Goal: Navigation & Orientation: Understand site structure

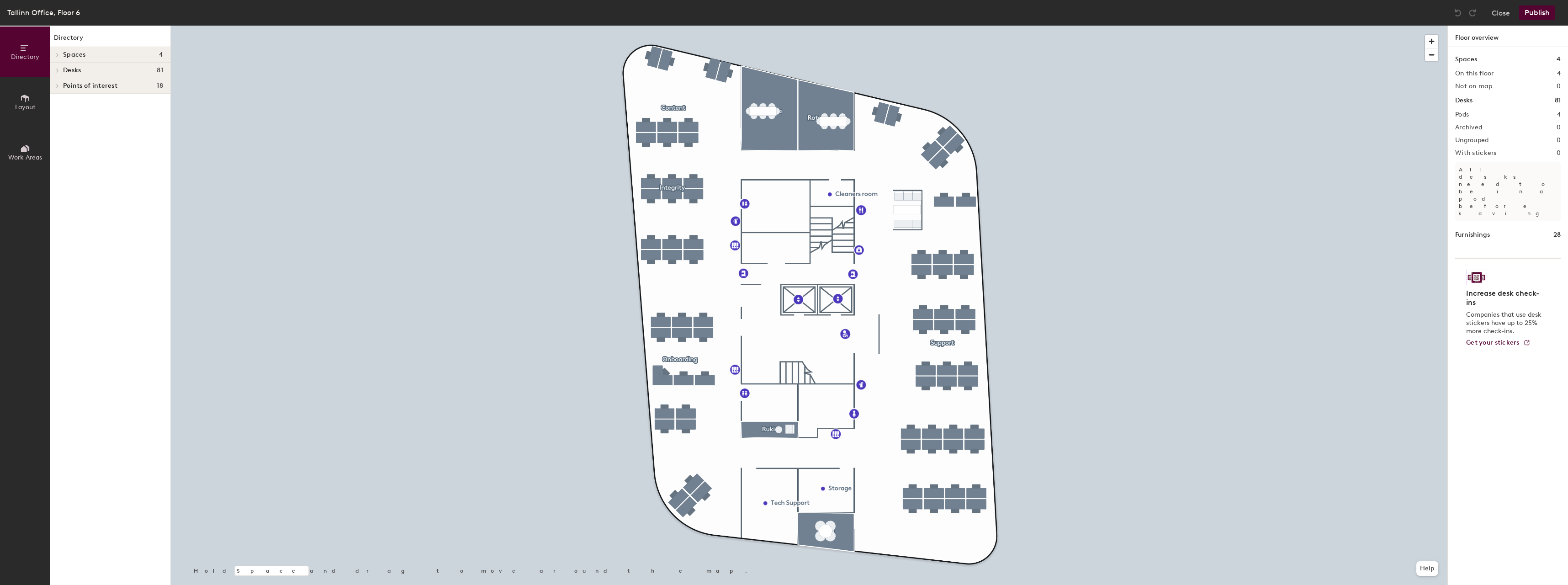
click at [113, 58] on div "Spaces 4" at bounding box center [110, 55] width 120 height 16
click at [107, 56] on h4 "Spaces 4" at bounding box center [113, 55] width 100 height 7
click at [103, 73] on h4 "Desks 81" at bounding box center [113, 71] width 100 height 7
click at [89, 99] on p "Content" at bounding box center [113, 102] width 100 height 12
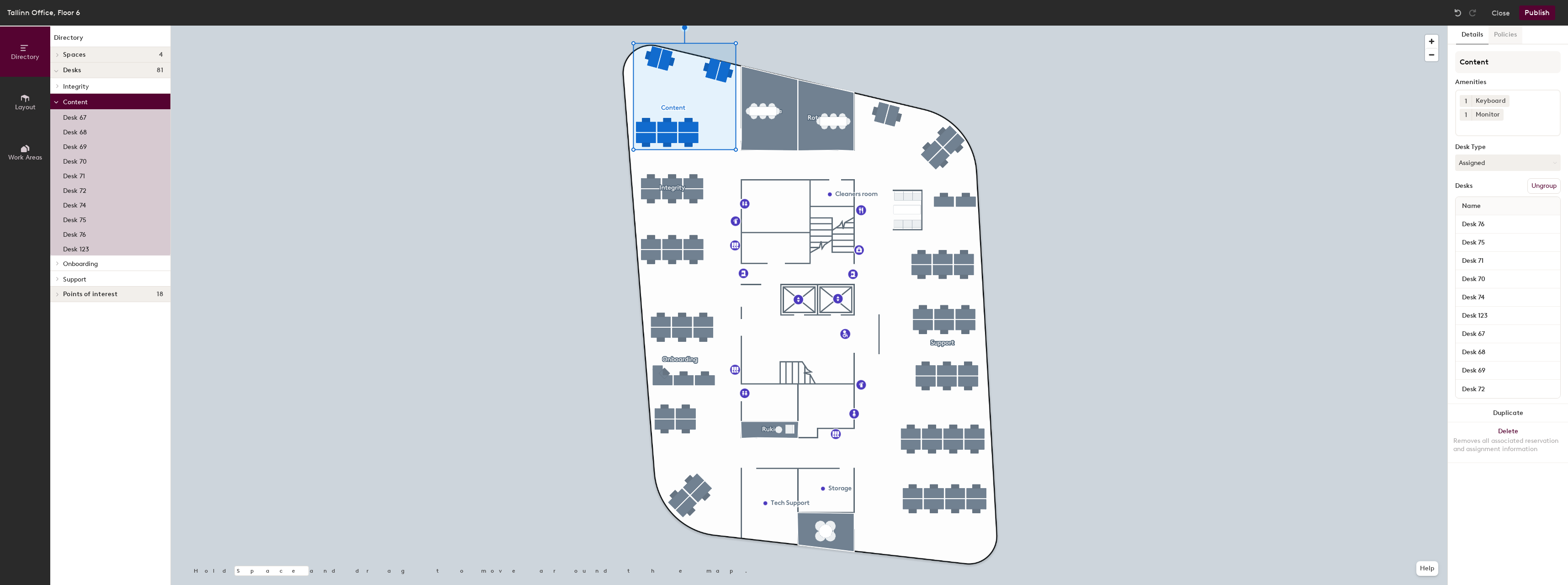
click at [1508, 35] on button "Policies" at bounding box center [1505, 35] width 34 height 19
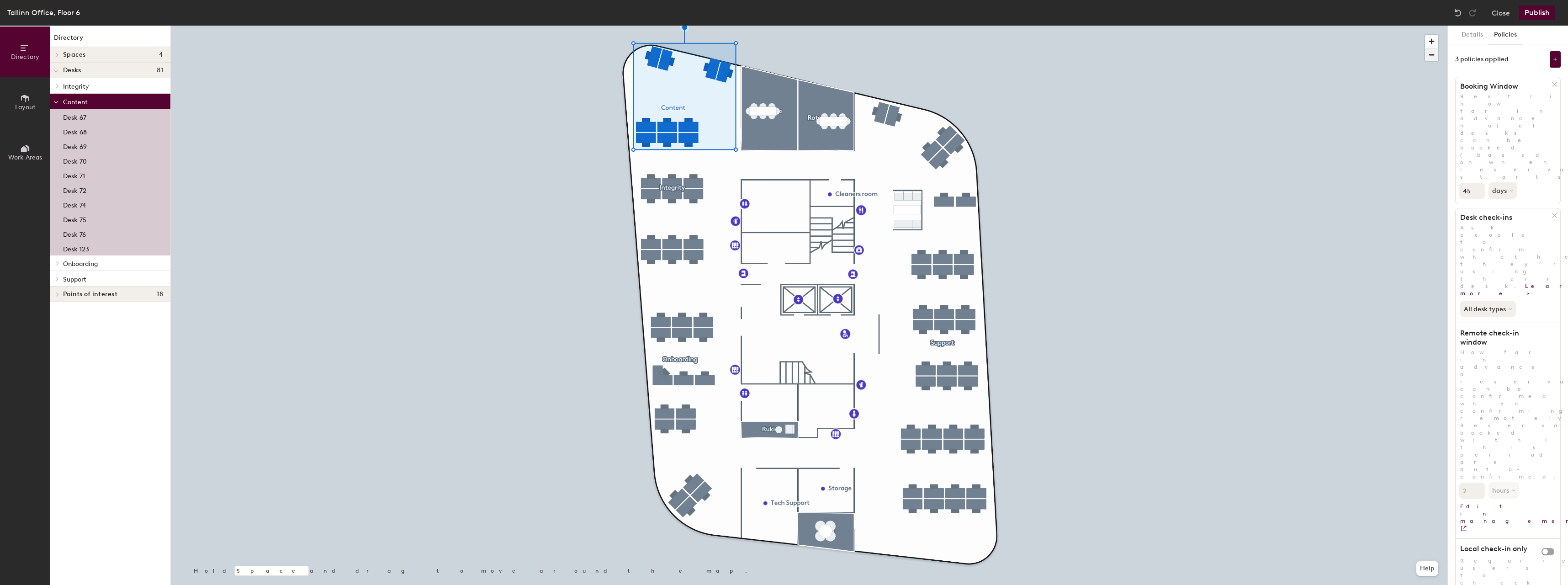
click at [1404, 26] on div at bounding box center [809, 26] width 1276 height 0
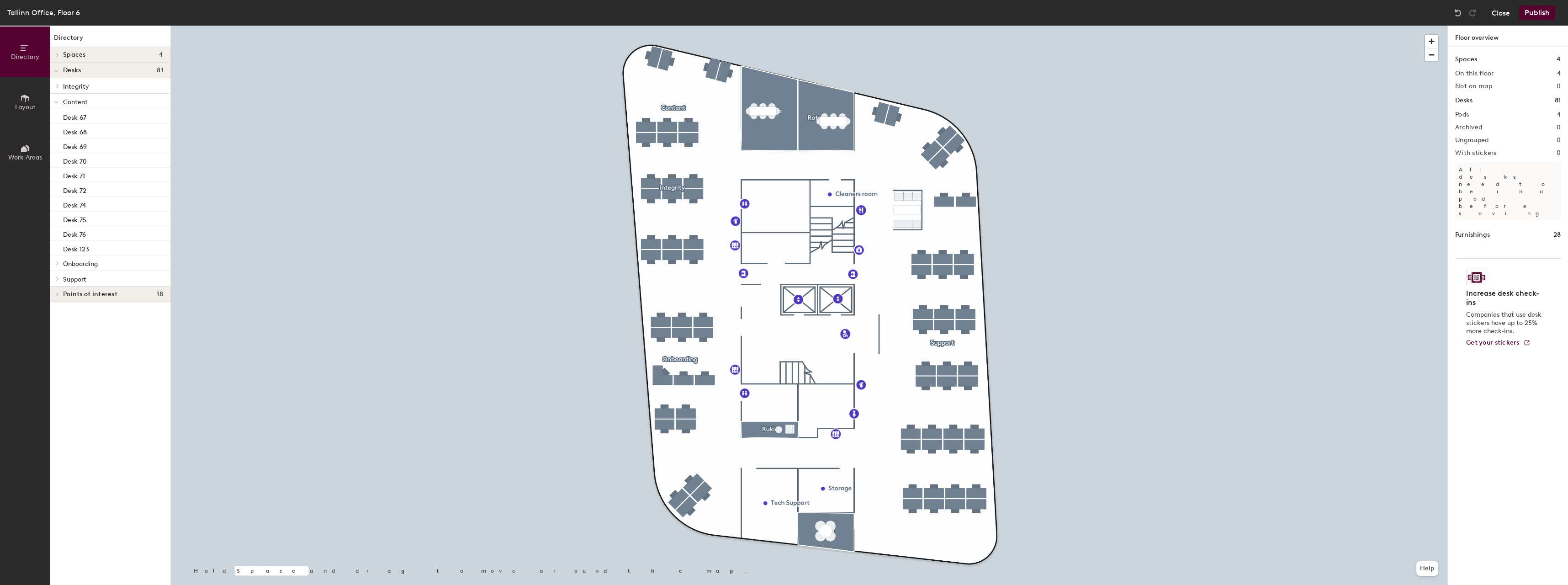
click at [1496, 16] on button "Close" at bounding box center [1501, 13] width 18 height 15
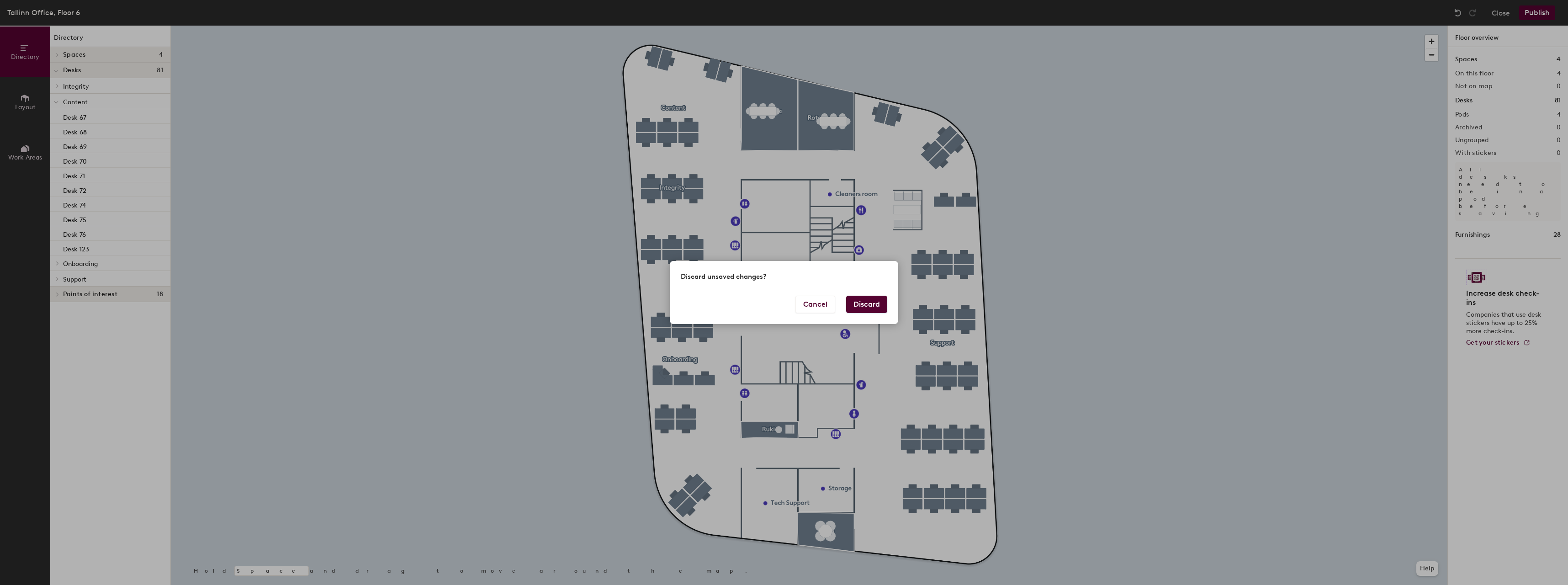
click at [876, 307] on button "Discard" at bounding box center [867, 304] width 41 height 18
